Goal: Information Seeking & Learning: Learn about a topic

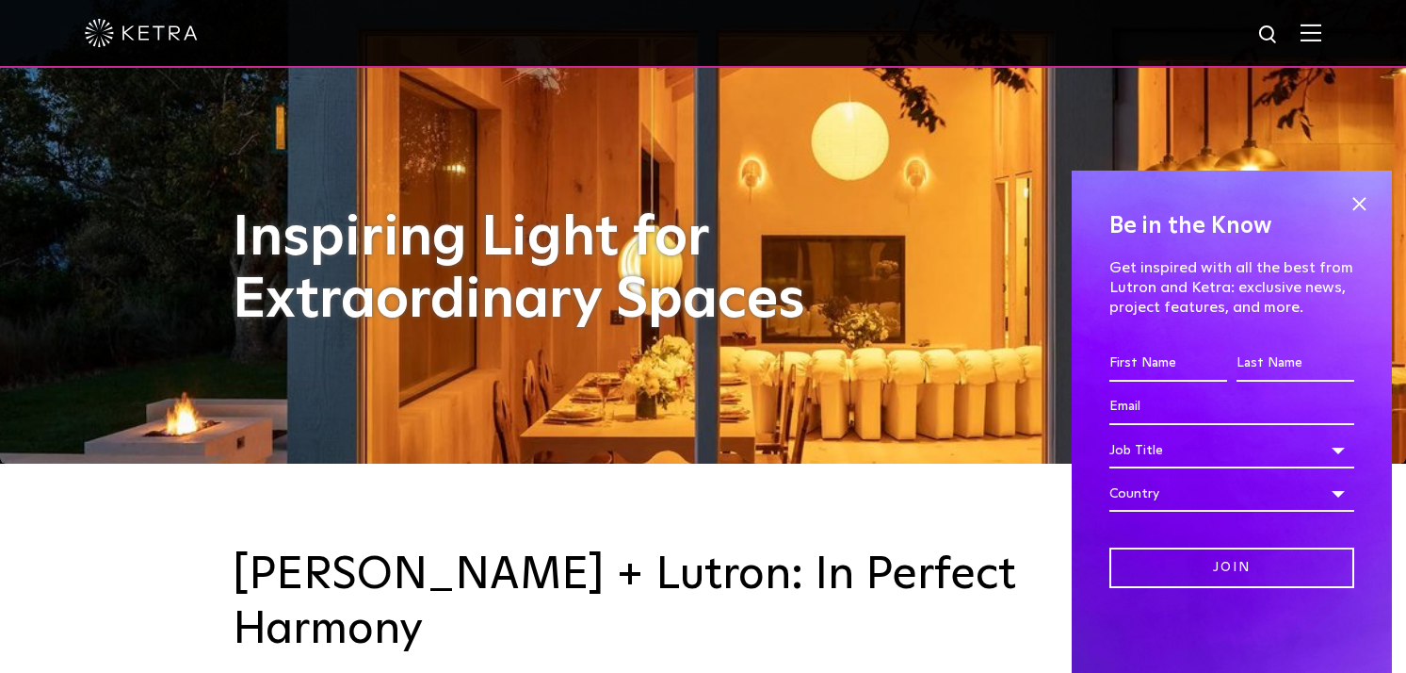
scroll to position [219, 0]
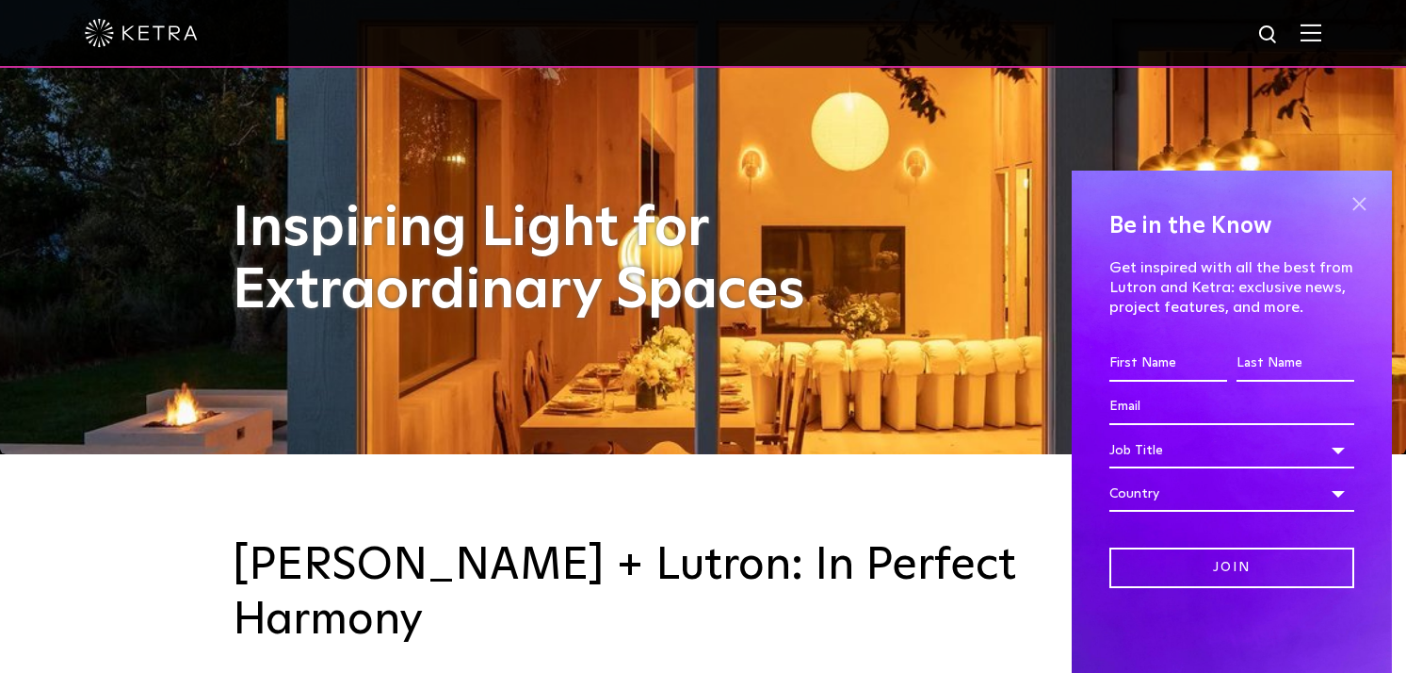
click at [1357, 206] on span at bounding box center [1359, 203] width 28 height 28
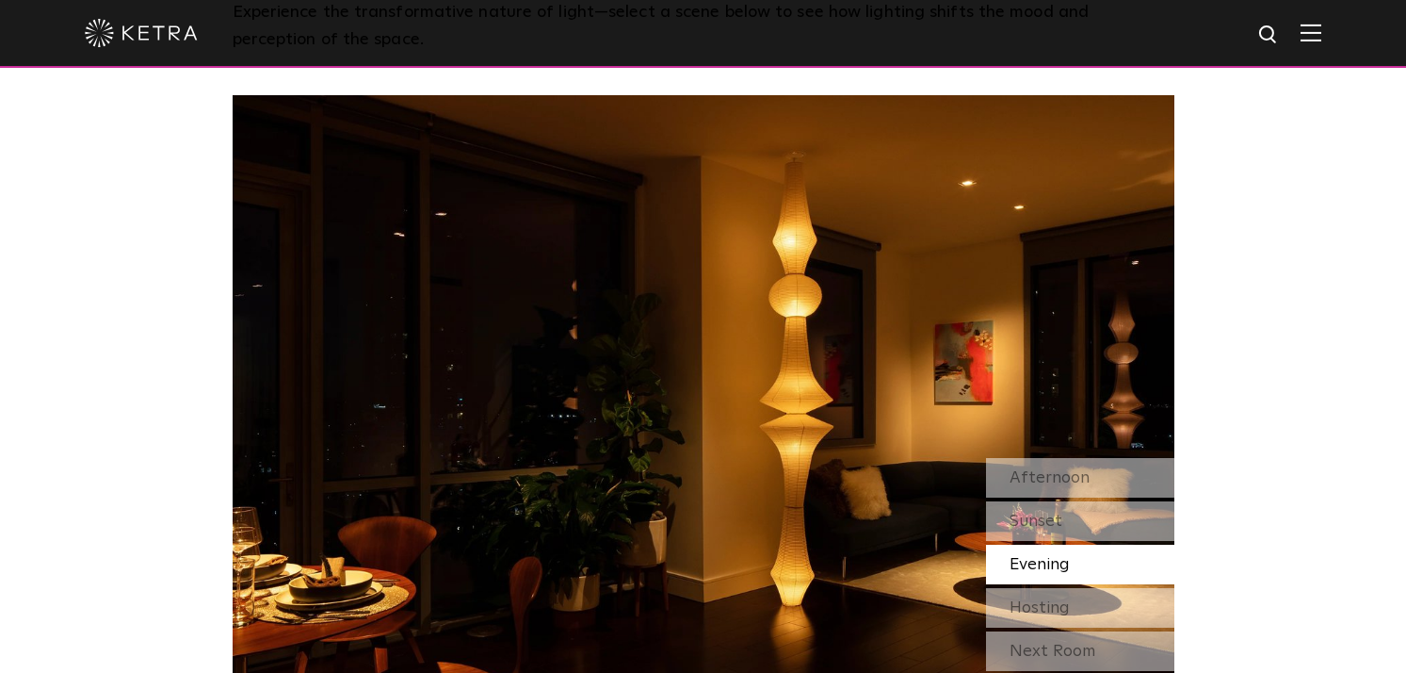
scroll to position [1562, 0]
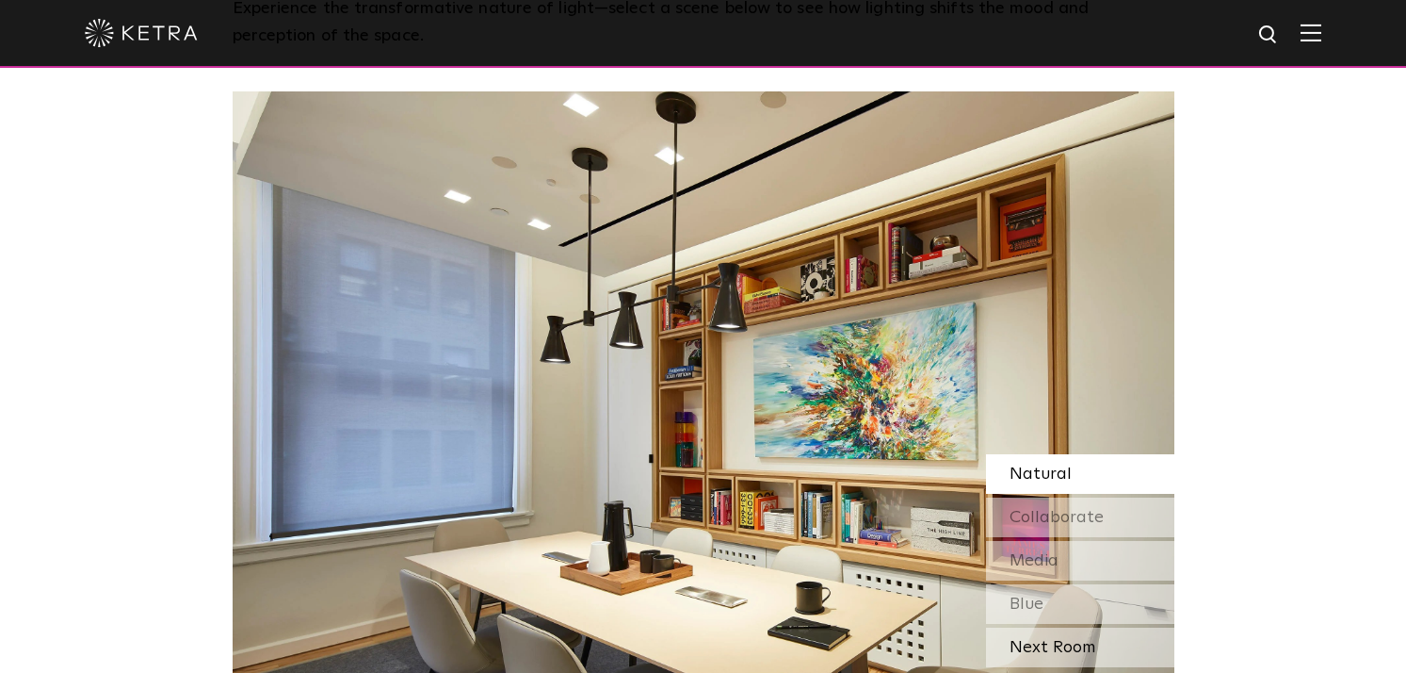
click at [1086, 627] on div "Next Room" at bounding box center [1080, 647] width 188 height 40
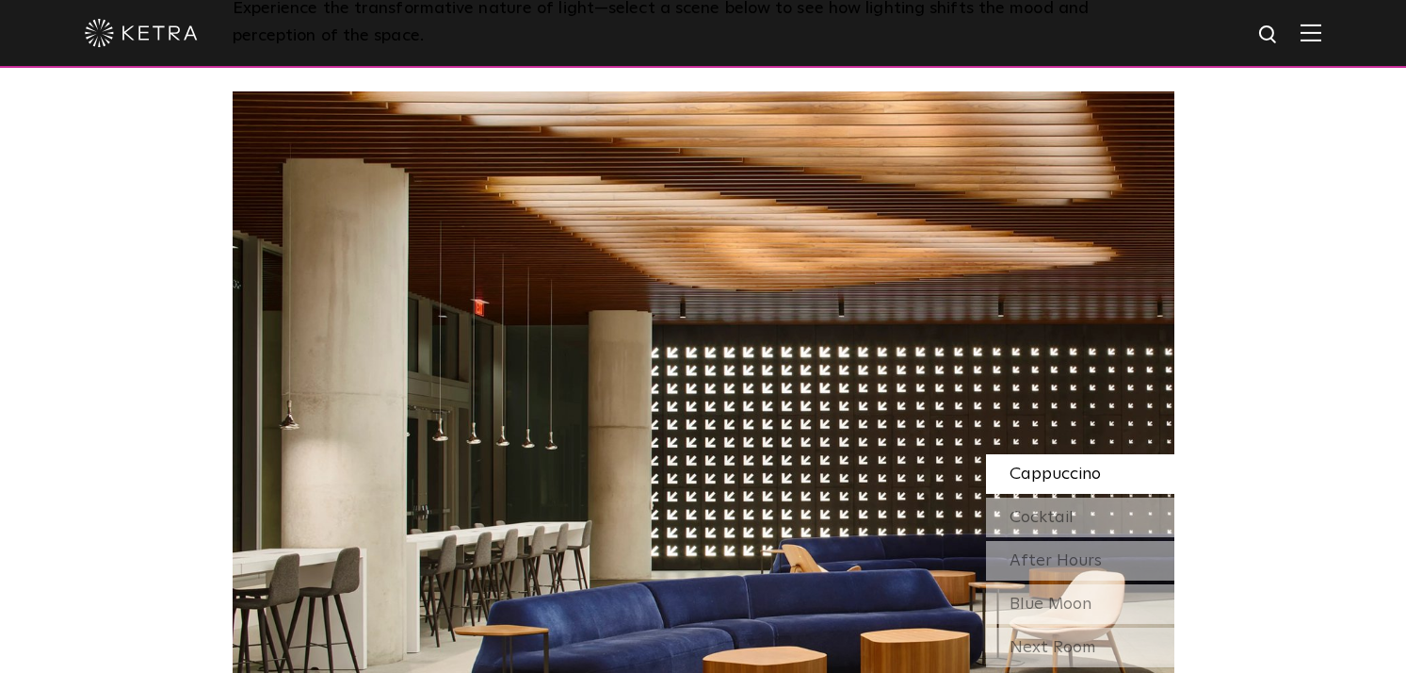
click at [1086, 627] on div "Next Room" at bounding box center [1080, 647] width 188 height 40
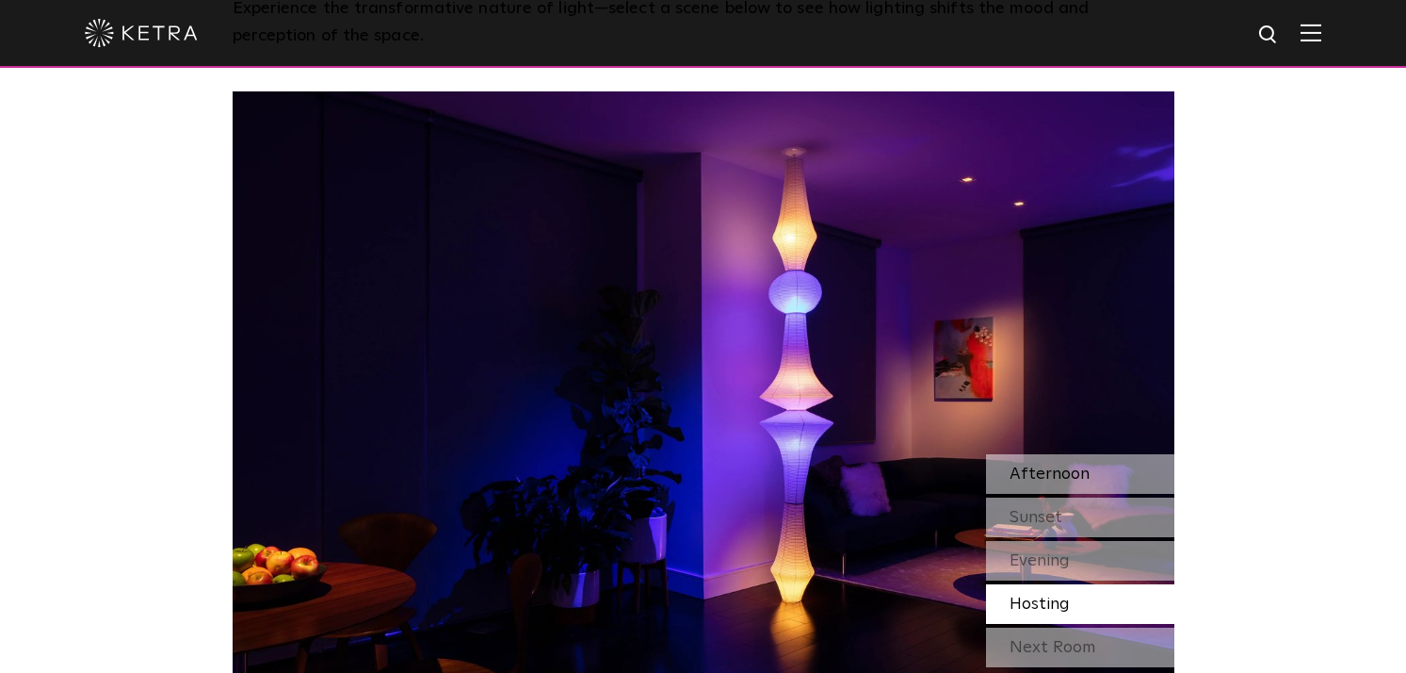
click at [1115, 454] on div "Afternoon" at bounding box center [1080, 474] width 188 height 40
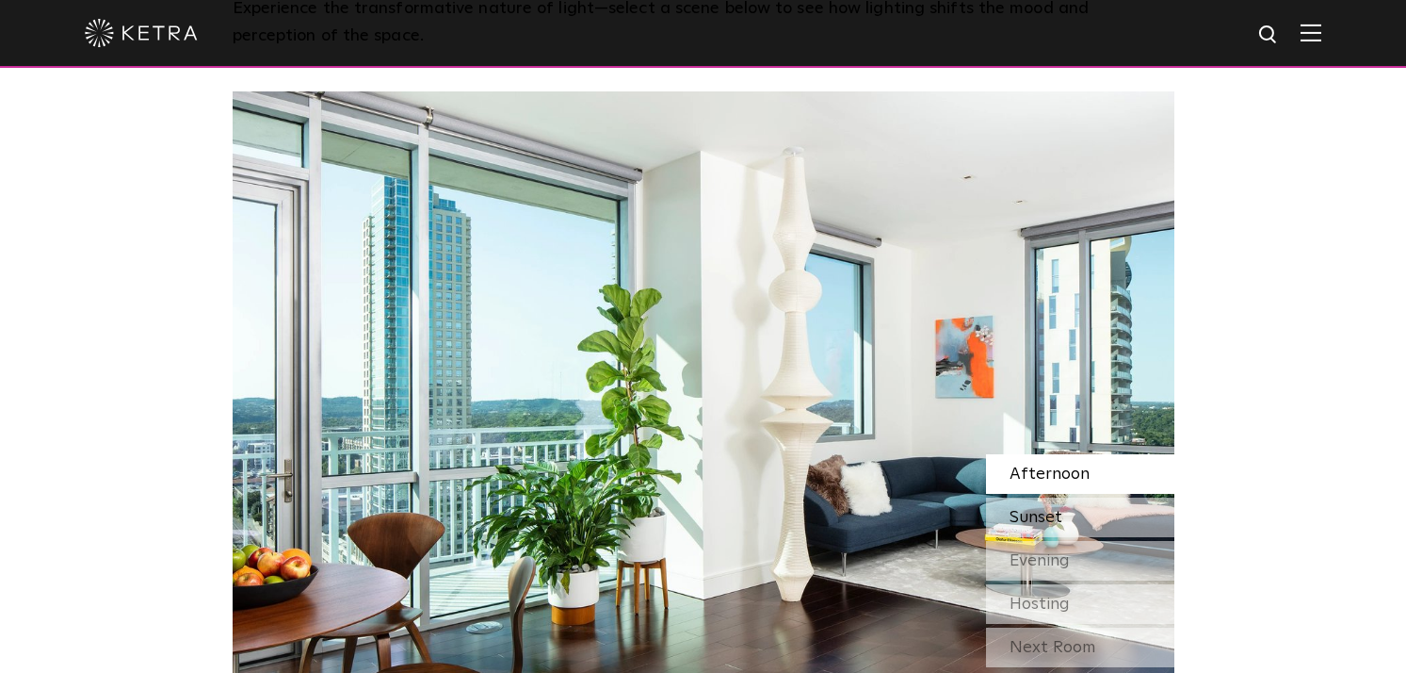
click at [1114, 497] on div "Sunset" at bounding box center [1080, 517] width 188 height 40
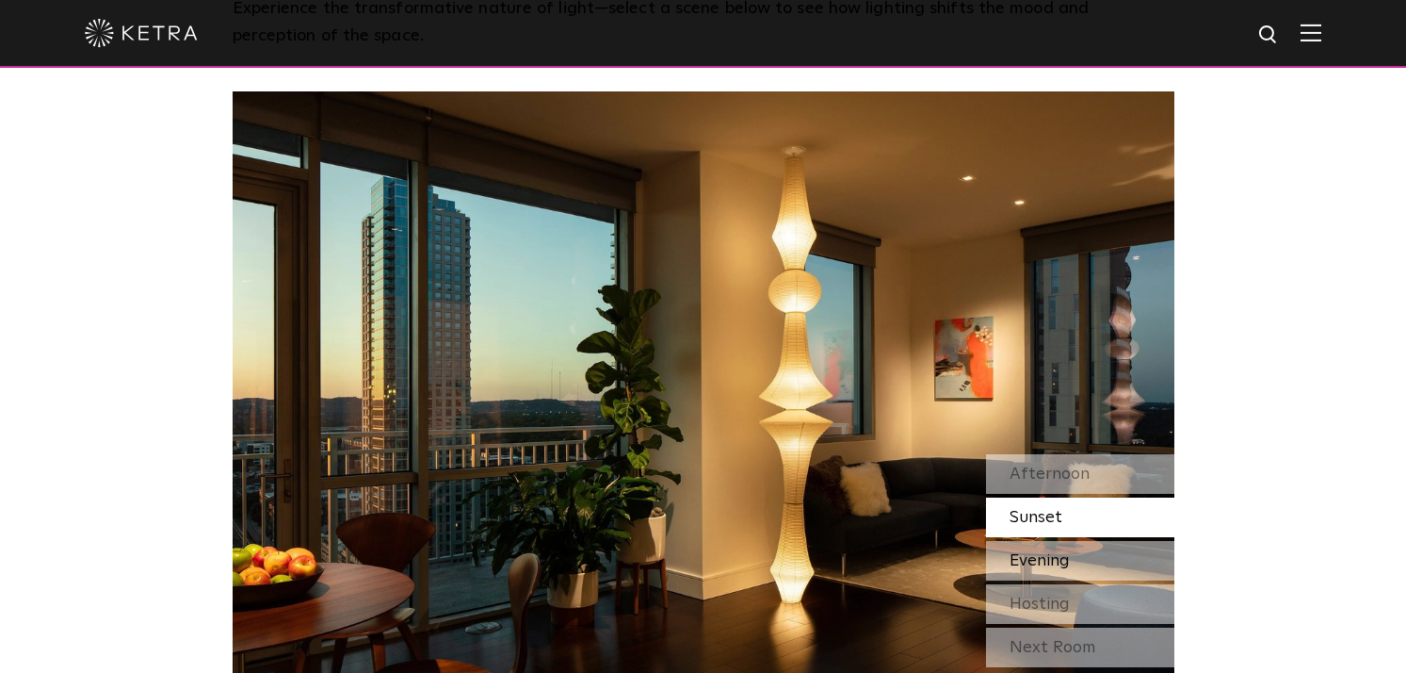
click at [1098, 541] on div "Evening" at bounding box center [1080, 561] width 188 height 40
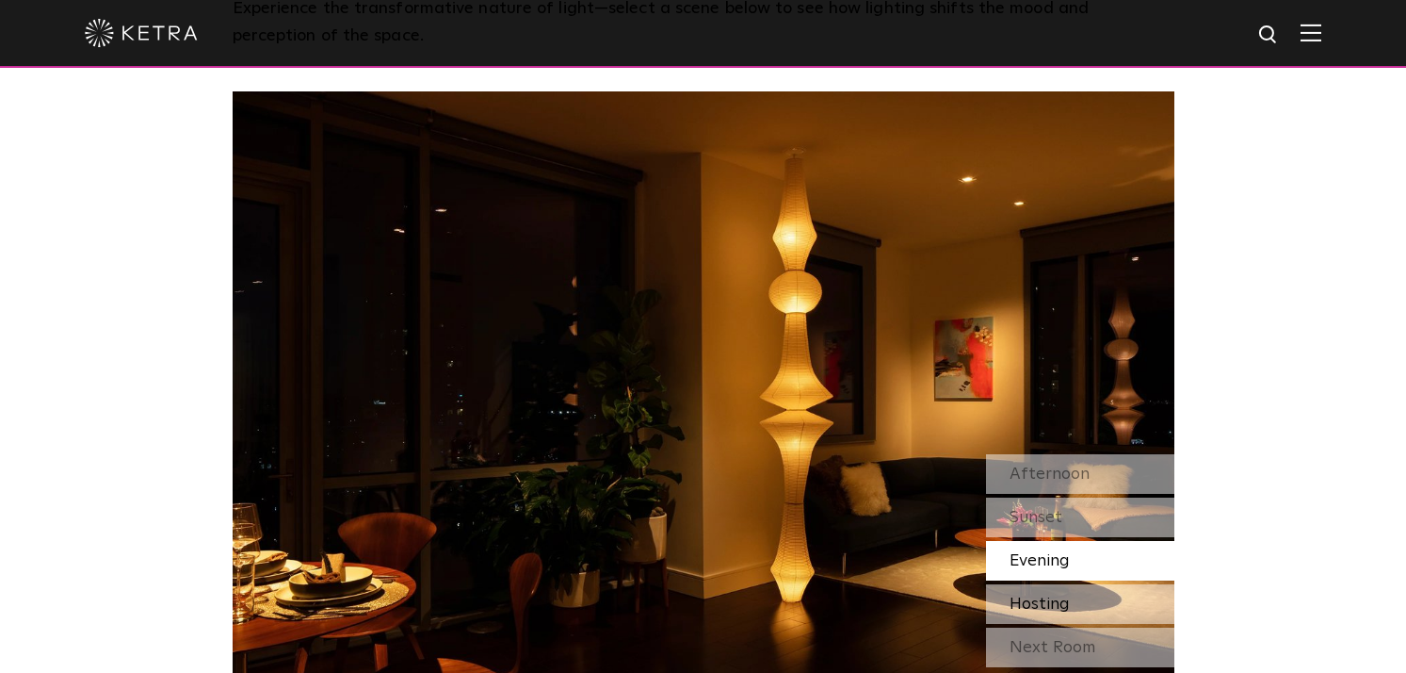
click at [1083, 584] on div "Hosting" at bounding box center [1080, 604] width 188 height 40
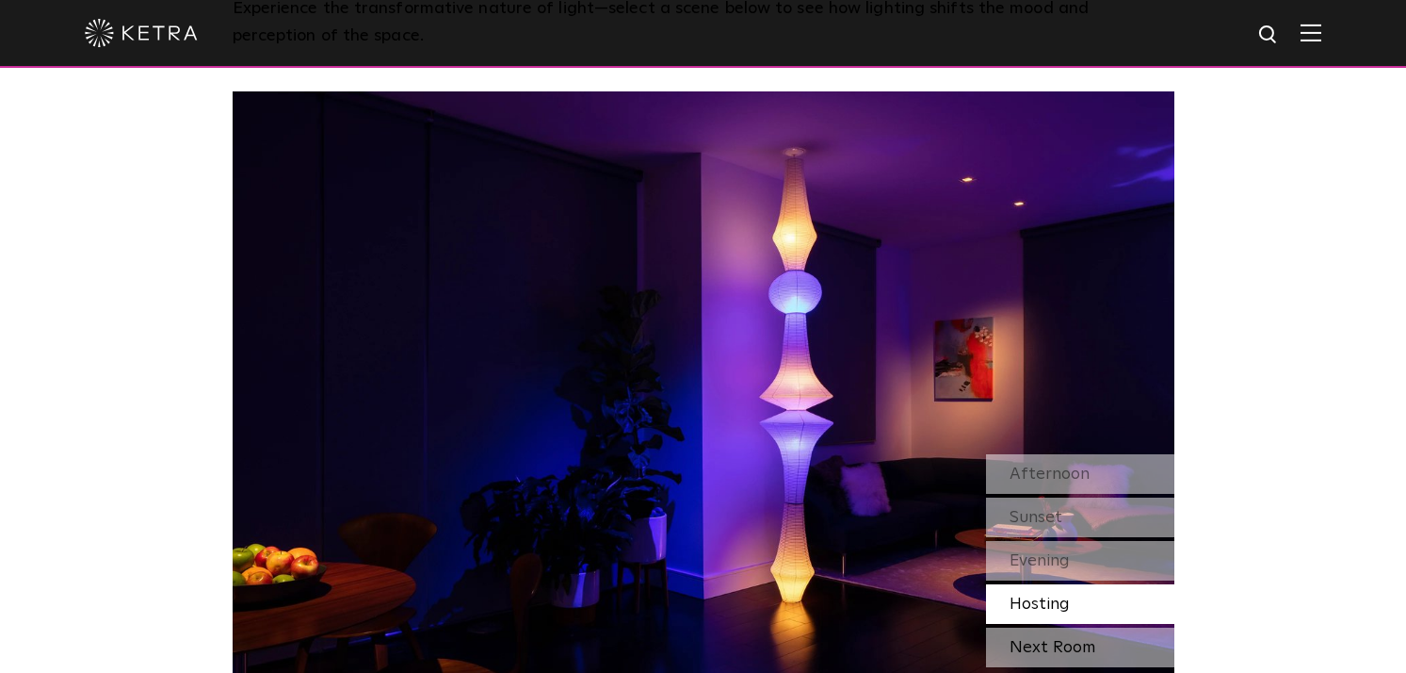
click at [1131, 627] on div "Next Room" at bounding box center [1080, 647] width 188 height 40
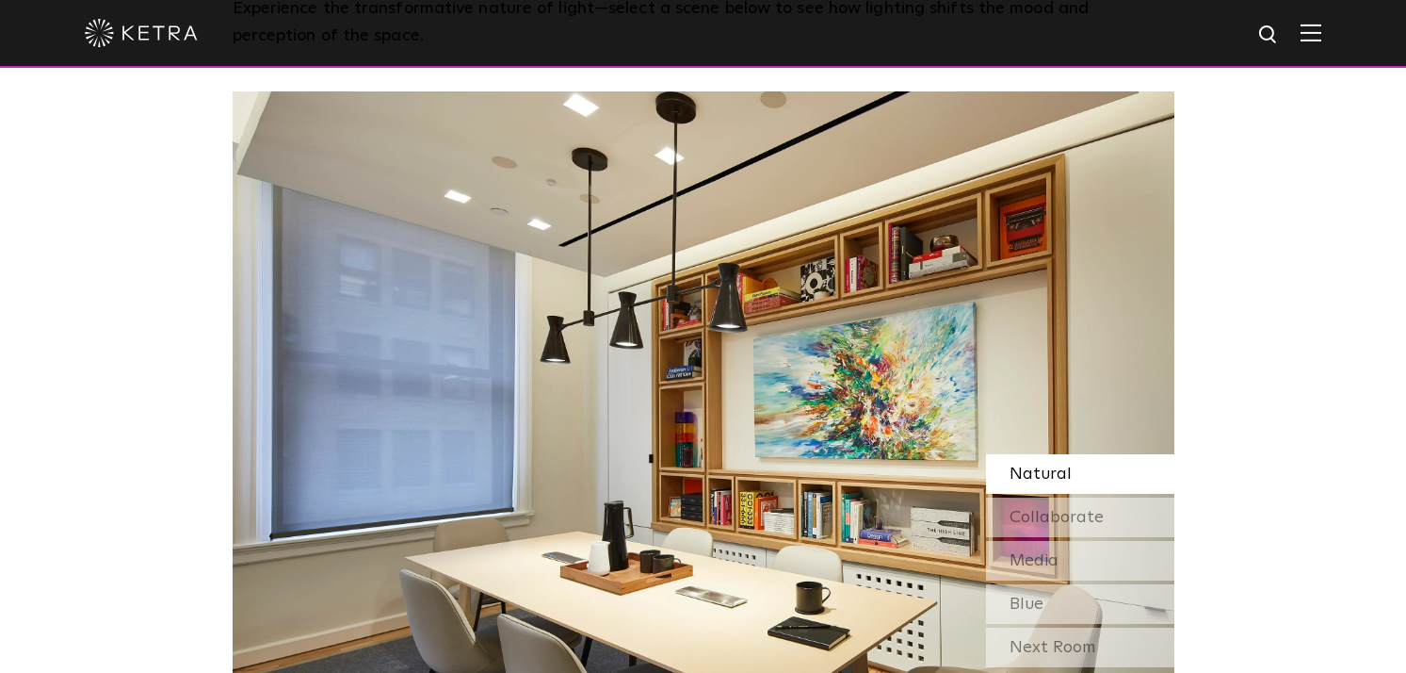
click at [1306, 28] on img at bounding box center [1311, 33] width 21 height 18
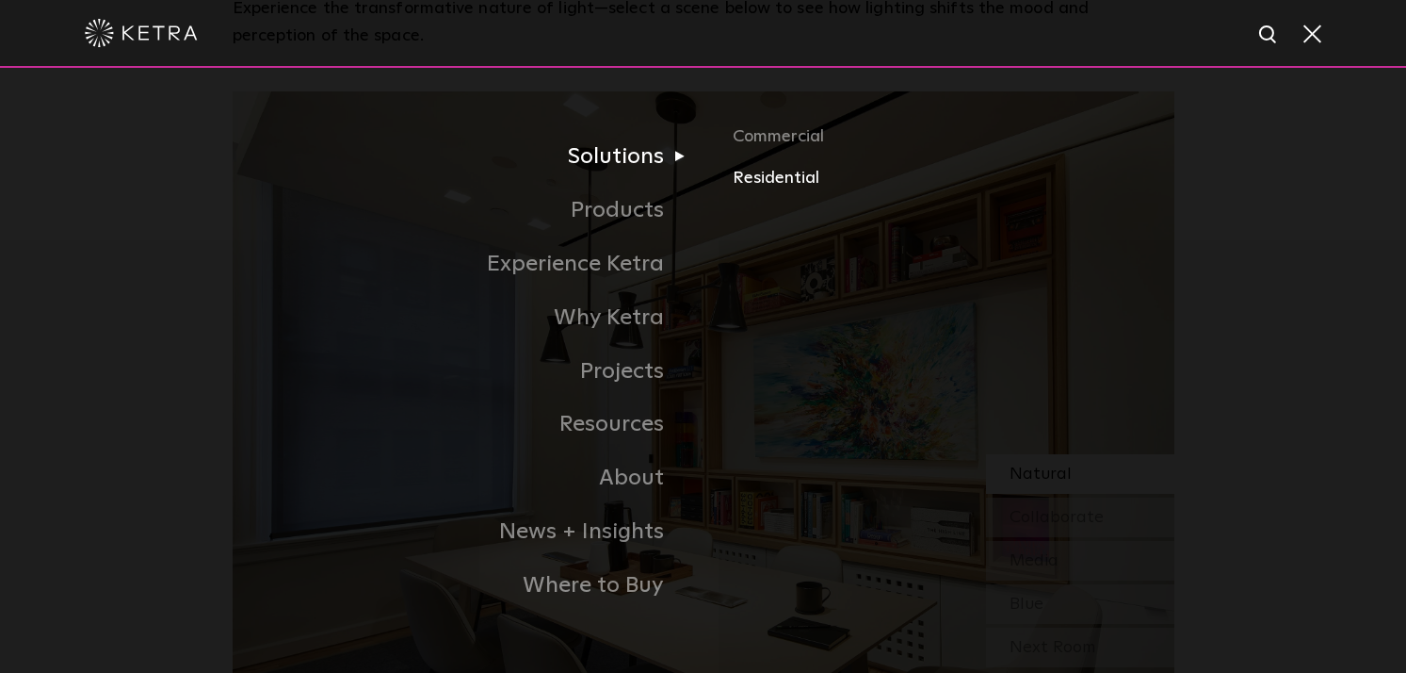
click at [787, 178] on link "Residential" at bounding box center [953, 177] width 441 height 27
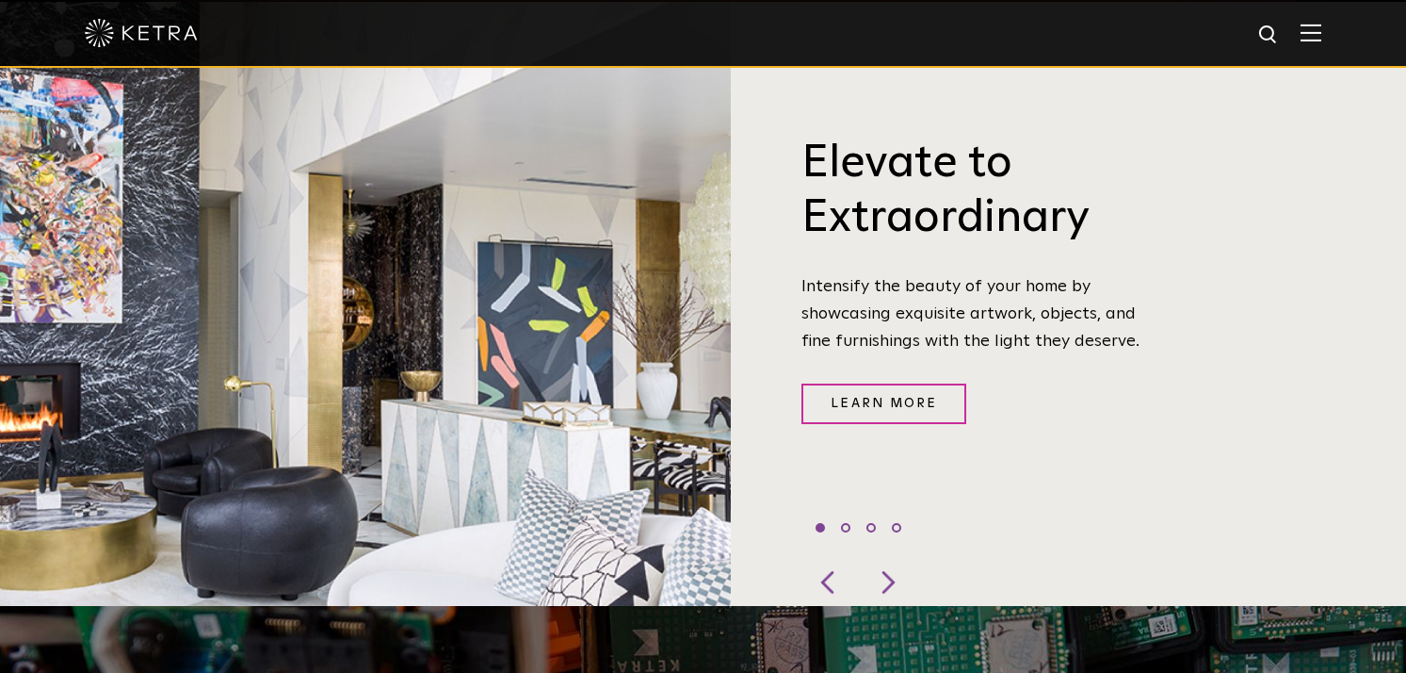
scroll to position [675, 0]
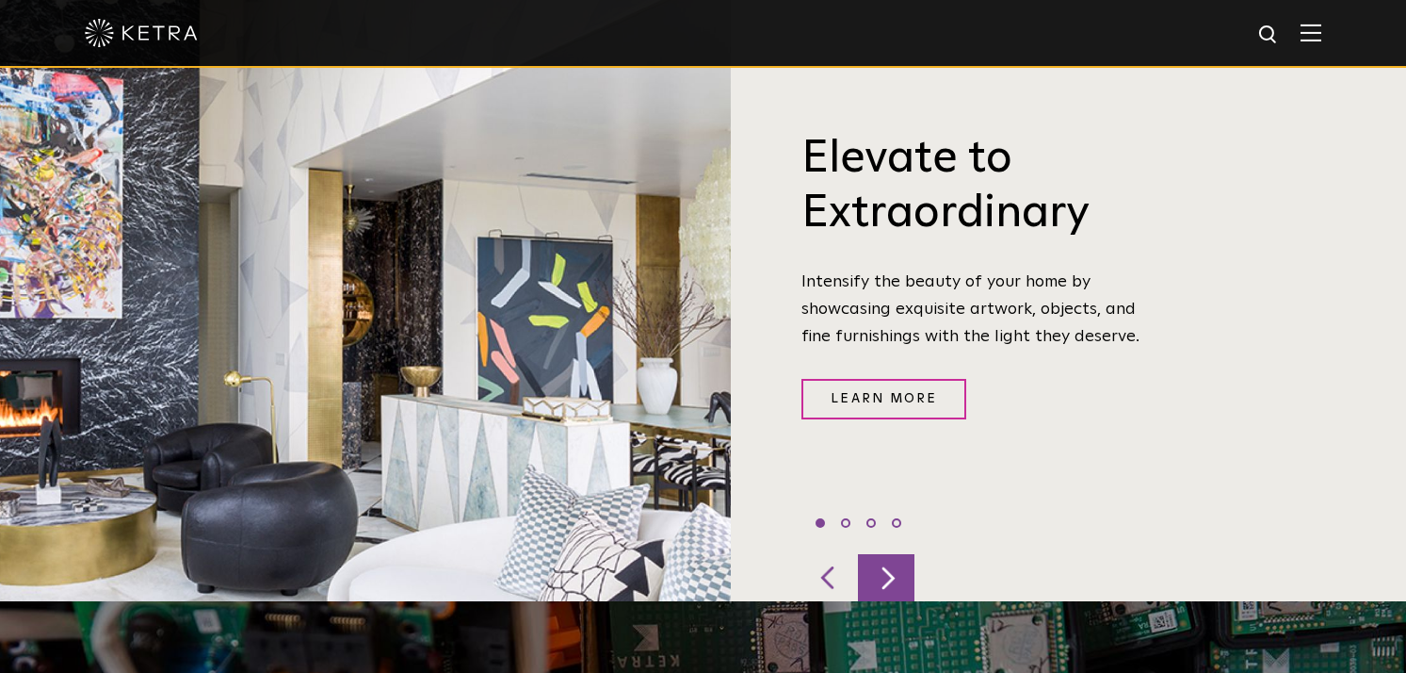
click at [895, 554] on div at bounding box center [886, 577] width 57 height 47
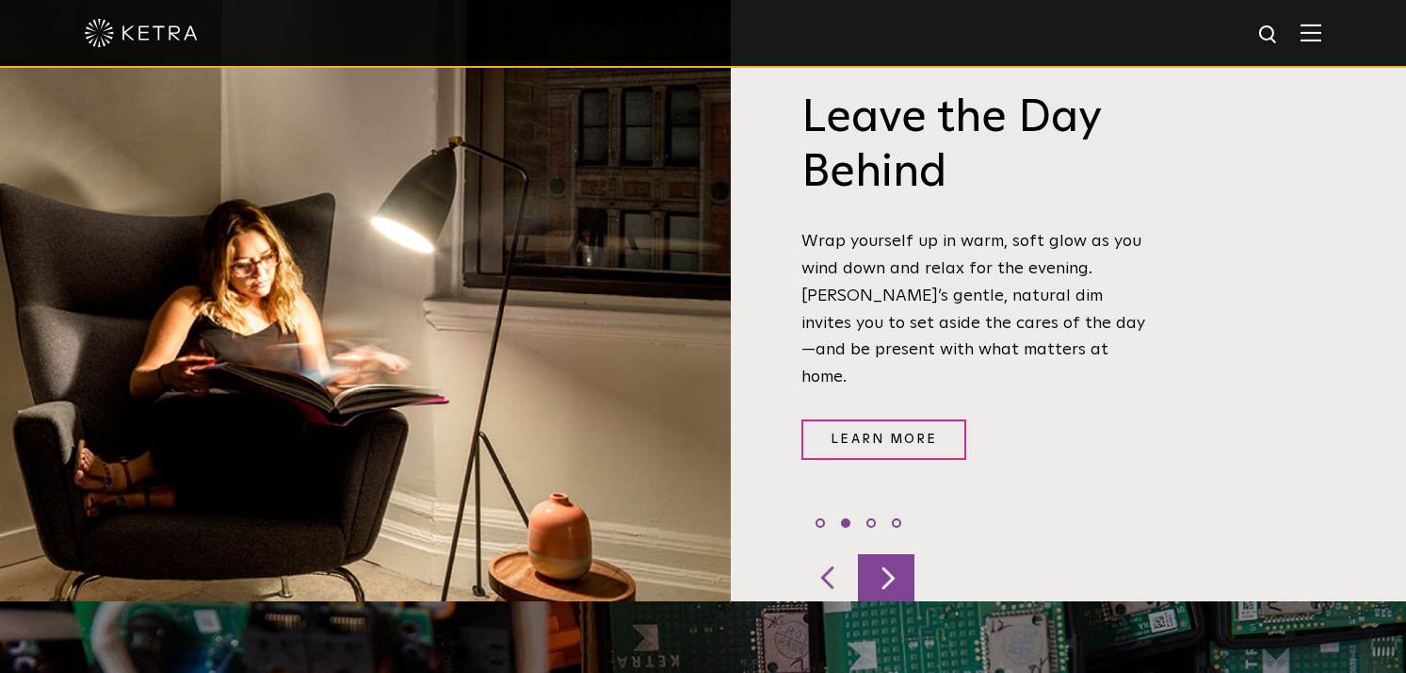
click at [895, 554] on div at bounding box center [886, 577] width 57 height 47
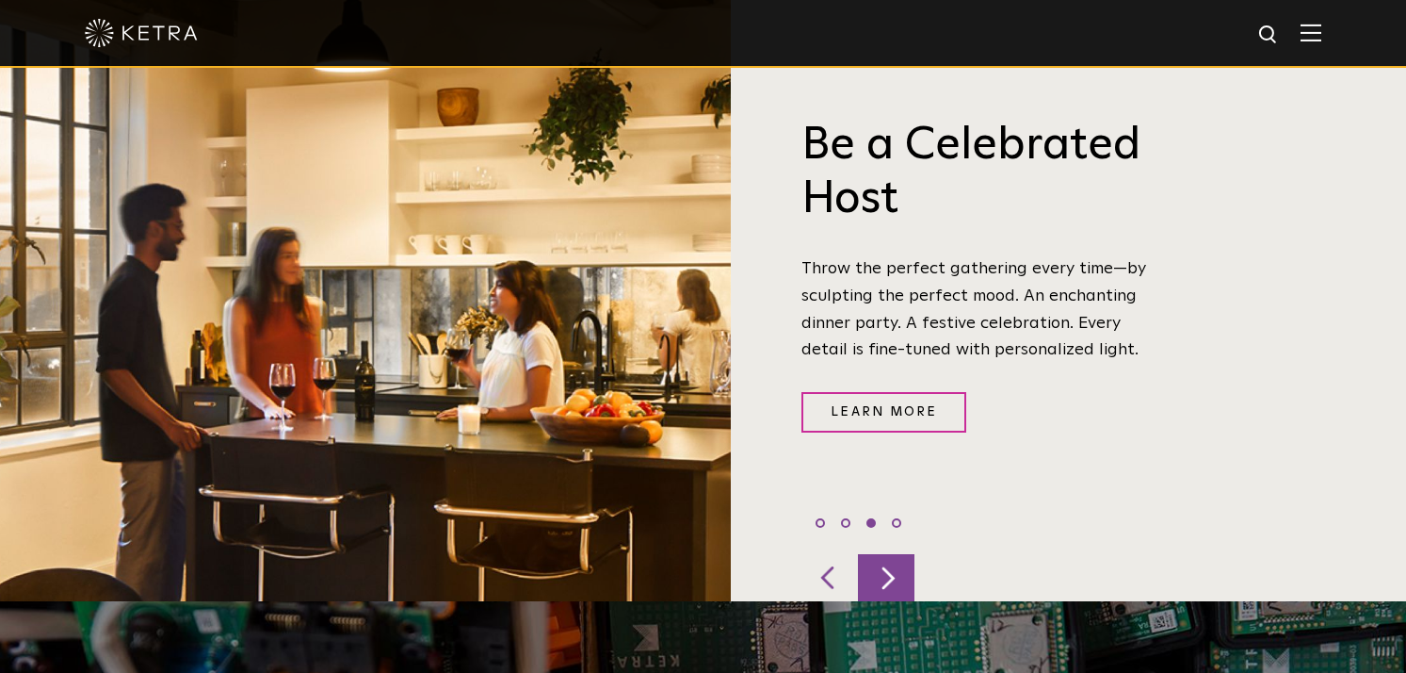
click at [895, 554] on div at bounding box center [886, 577] width 57 height 47
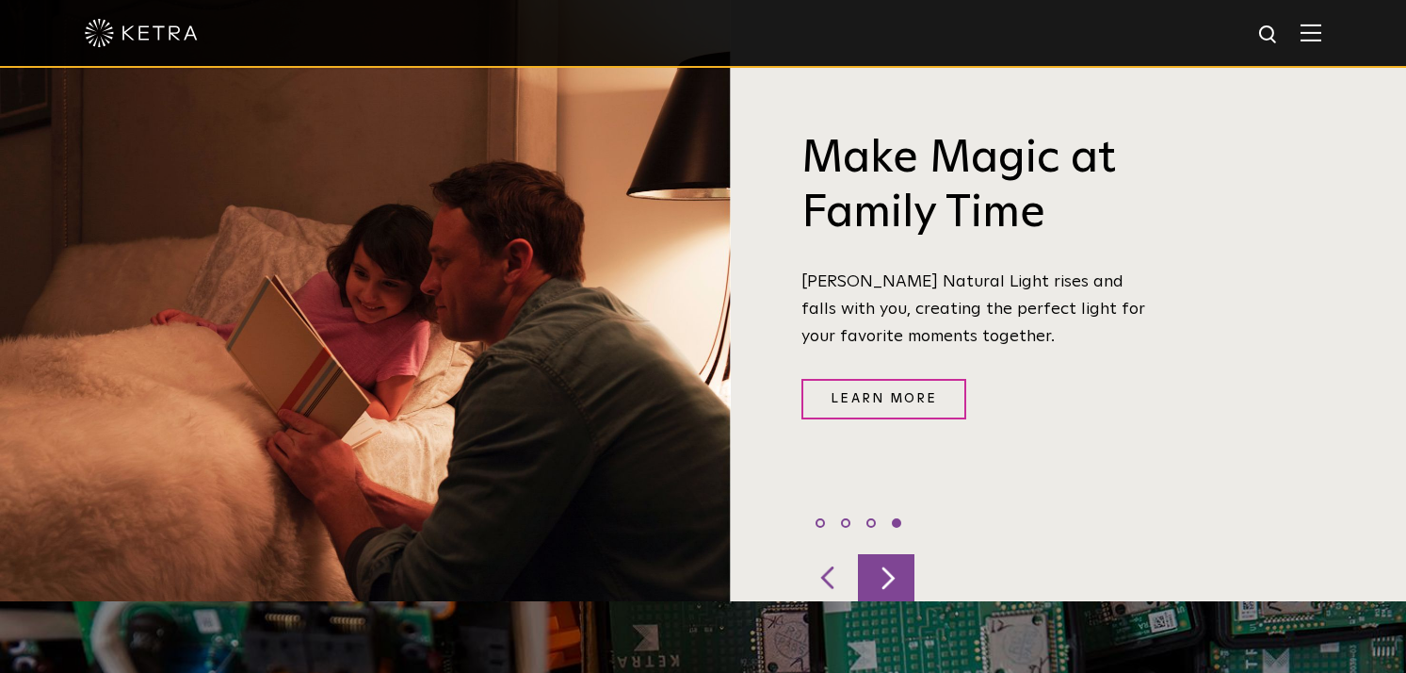
click at [895, 554] on div at bounding box center [886, 577] width 57 height 47
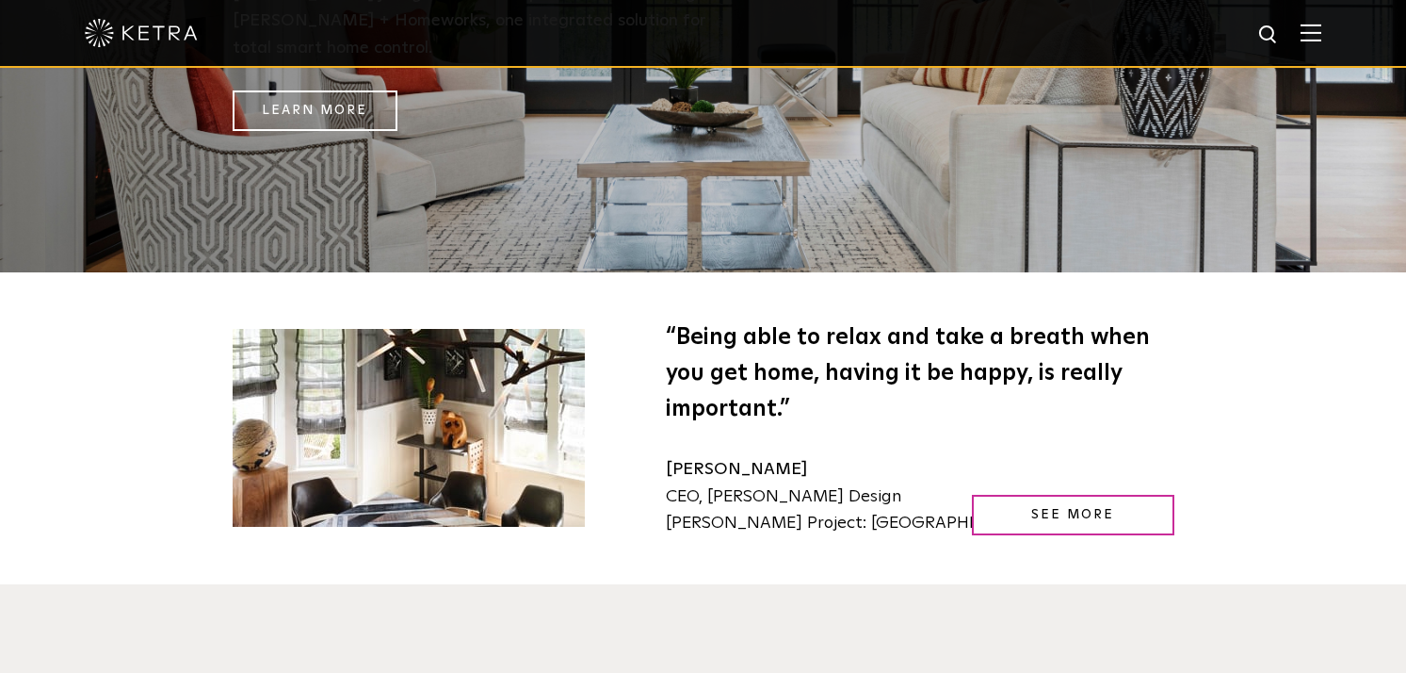
scroll to position [2685, 0]
